Goal: Find specific page/section: Find specific page/section

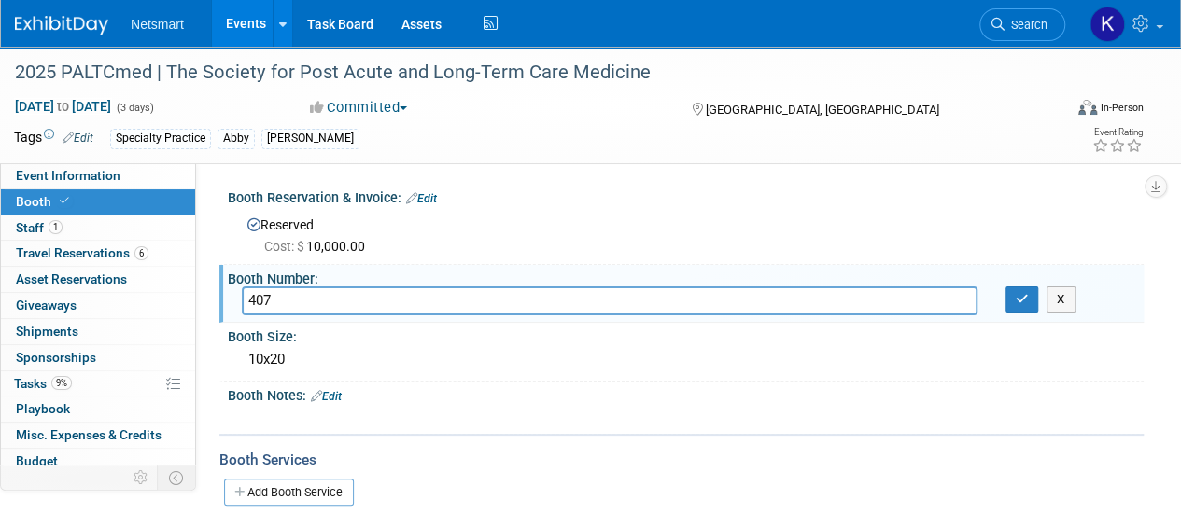
click at [1014, 42] on li "Search" at bounding box center [1022, 23] width 86 height 46
click at [997, 27] on icon at bounding box center [998, 24] width 13 height 13
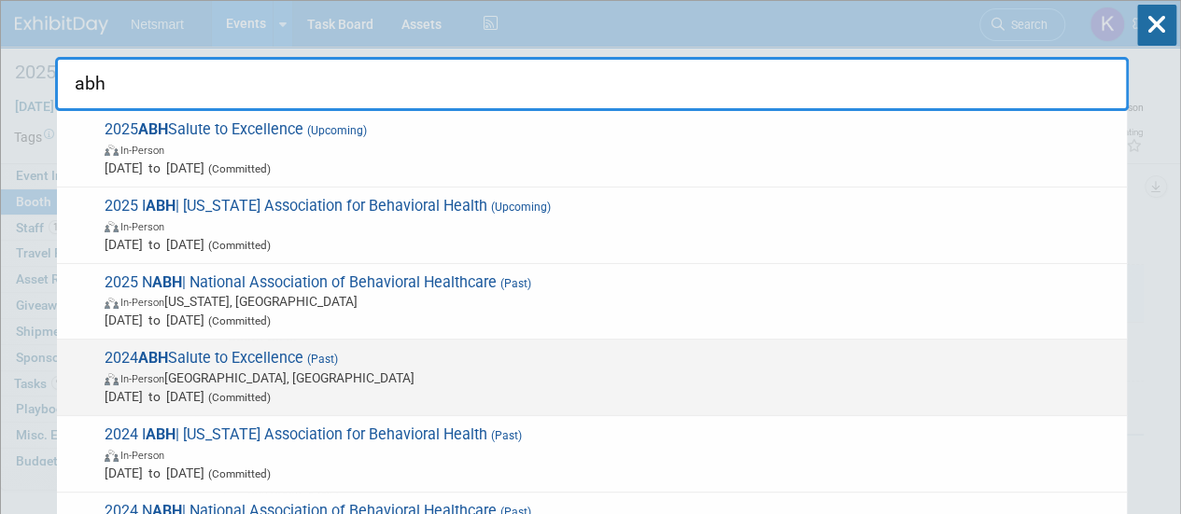
type input "abh"
click at [338, 362] on span "(Past)" at bounding box center [320, 359] width 35 height 13
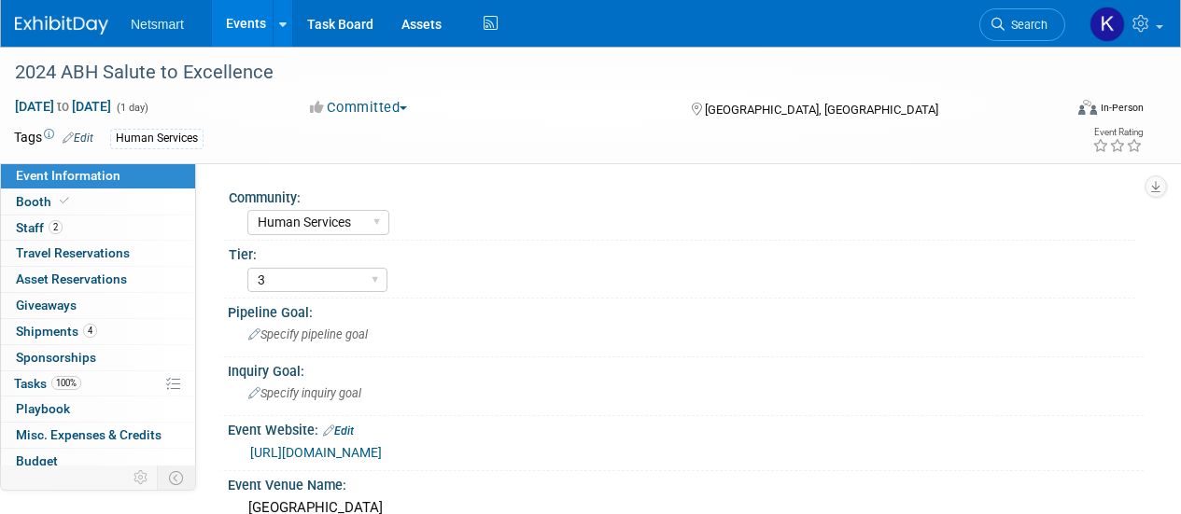
select select "Human Services"
select select "3"
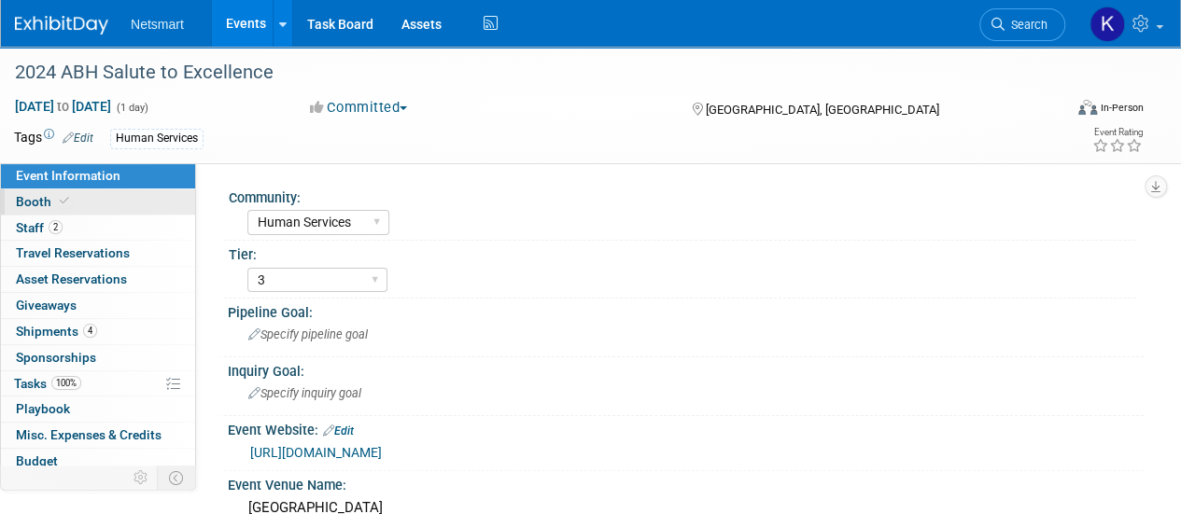
click at [116, 202] on link "Booth" at bounding box center [98, 202] width 194 height 25
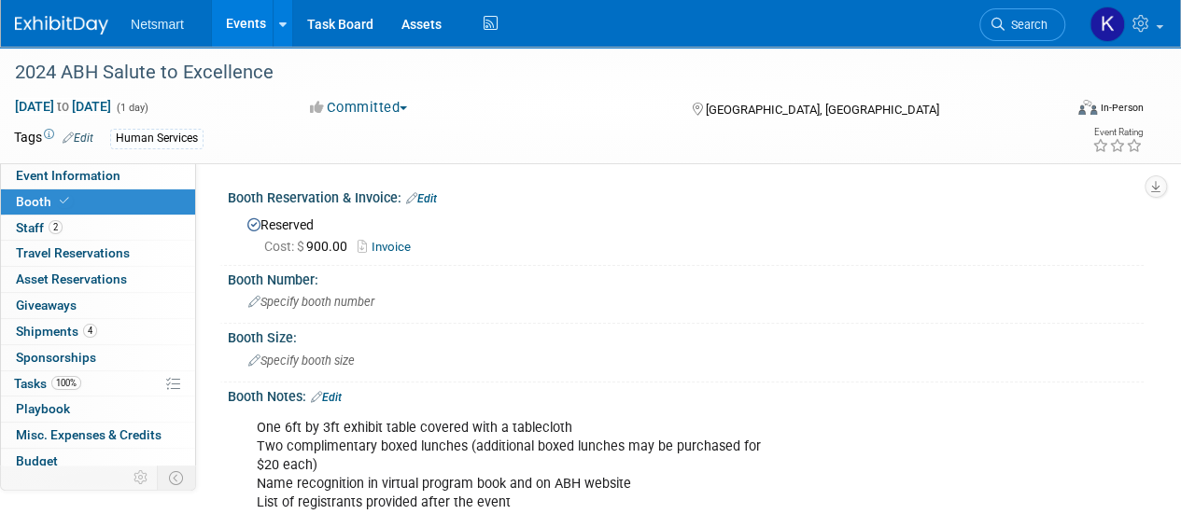
click at [392, 249] on link "Invoice" at bounding box center [389, 247] width 63 height 14
